Goal: Task Accomplishment & Management: Complete application form

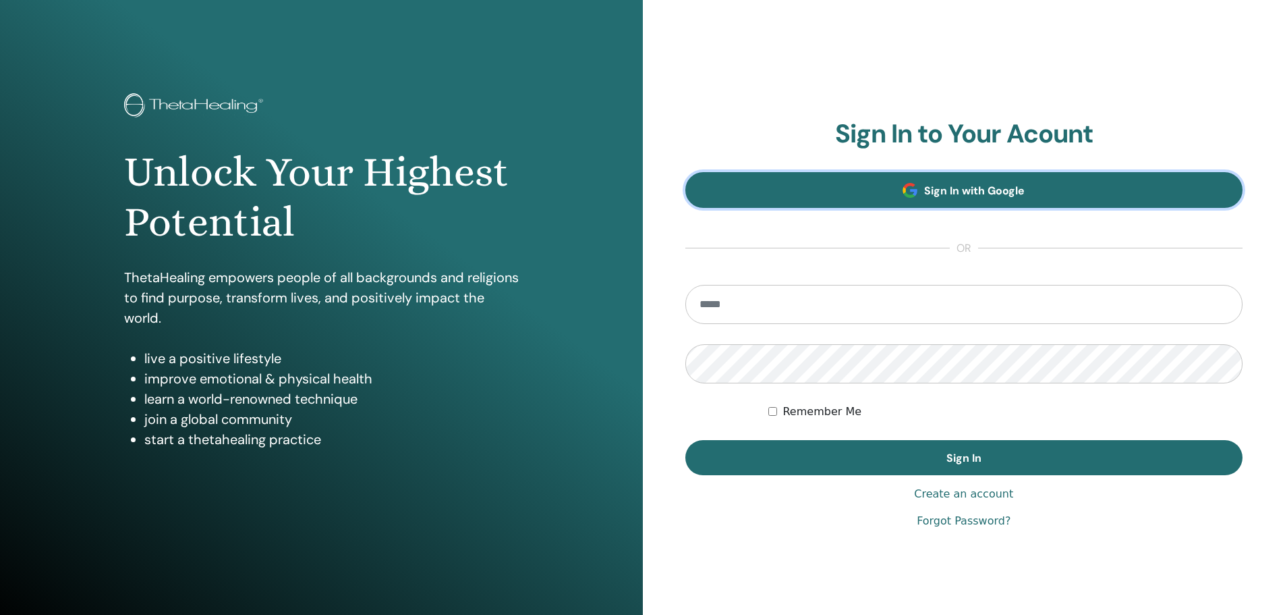
click at [1001, 185] on span "Sign In with Google" at bounding box center [974, 191] width 101 height 14
click at [958, 198] on link "Sign In with Google" at bounding box center [965, 190] width 558 height 36
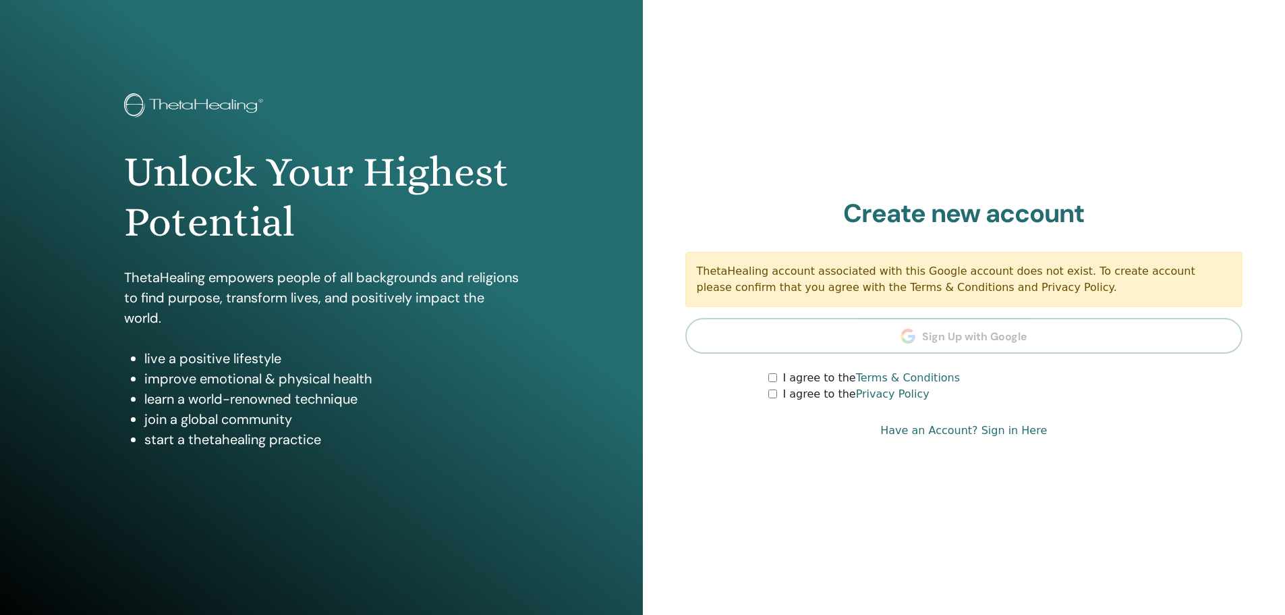
click at [768, 375] on form "I agree to the Terms & Conditions I agree to the Privacy Policy" at bounding box center [965, 386] width 558 height 32
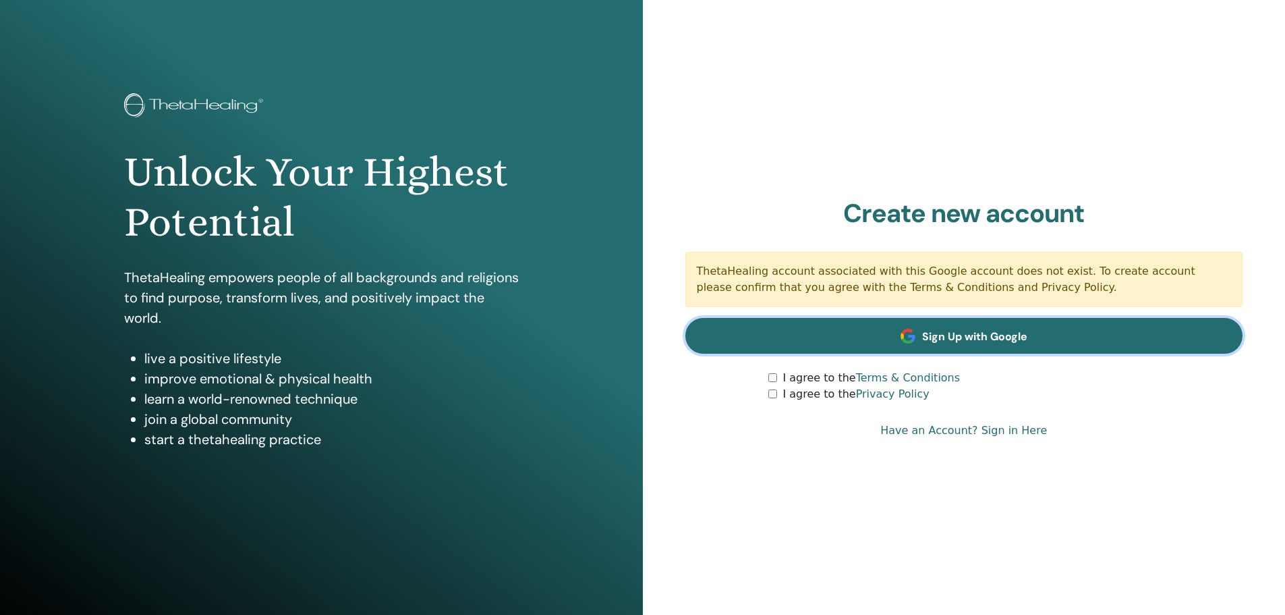
click at [970, 334] on span "Sign Up with Google" at bounding box center [974, 336] width 105 height 14
click at [955, 333] on span "Sign Up with Google" at bounding box center [974, 336] width 105 height 14
click at [956, 333] on span "Sign Up with Google" at bounding box center [974, 336] width 105 height 14
click at [942, 337] on span "Sign Up with Google" at bounding box center [974, 336] width 105 height 14
